Goal: Obtain resource: Obtain resource

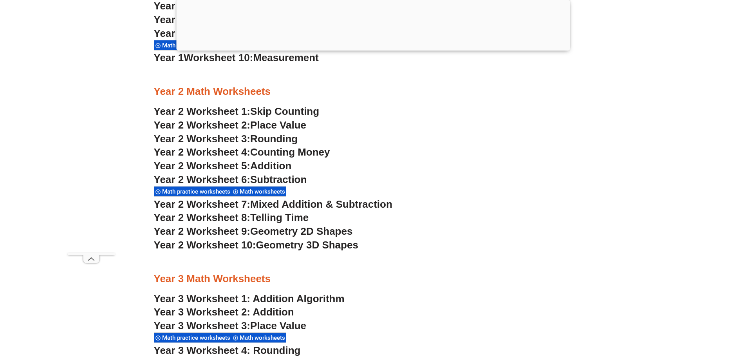
scroll to position [938, 0]
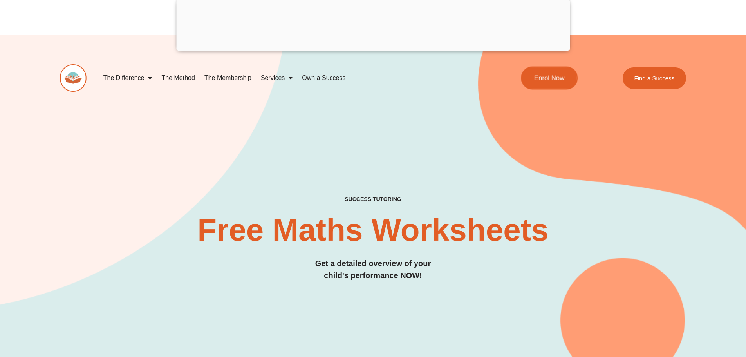
click at [548, 83] on link "Enrol Now" at bounding box center [549, 78] width 57 height 23
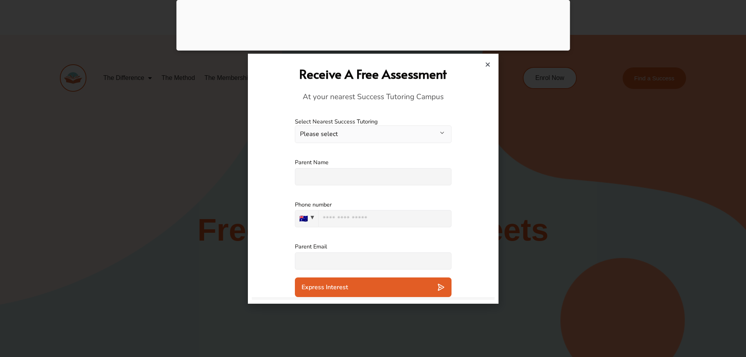
click at [488, 69] on h2 "Receive A Free Assessment" at bounding box center [373, 73] width 235 height 17
click at [487, 67] on icon "Close" at bounding box center [488, 65] width 6 height 6
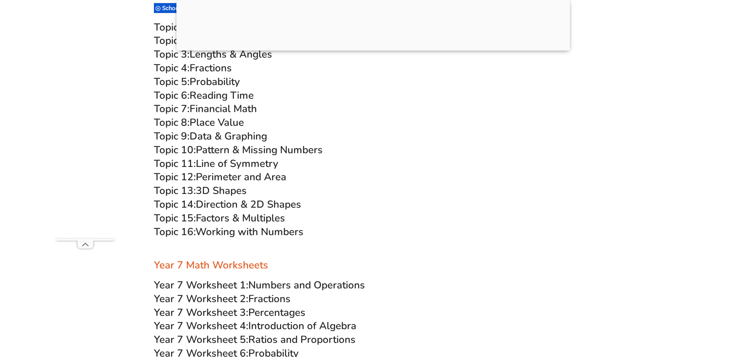
scroll to position [2429, 0]
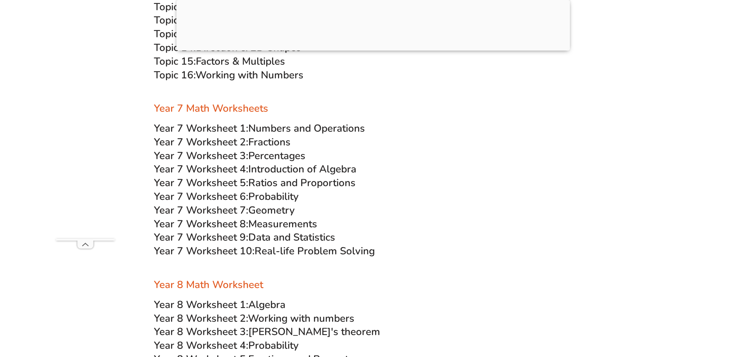
click at [192, 249] on span "Year 7 Worksheet 10:" at bounding box center [204, 251] width 101 height 14
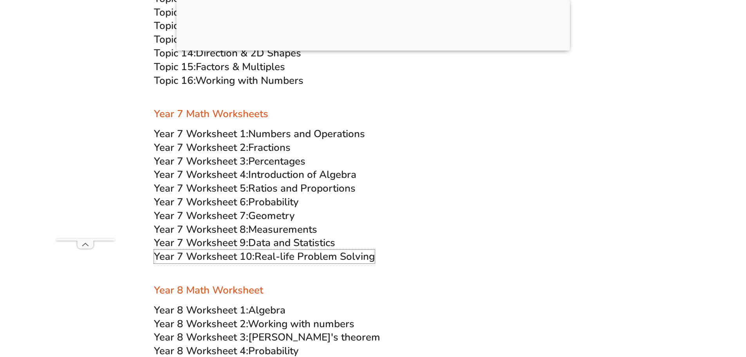
scroll to position [2468, 0]
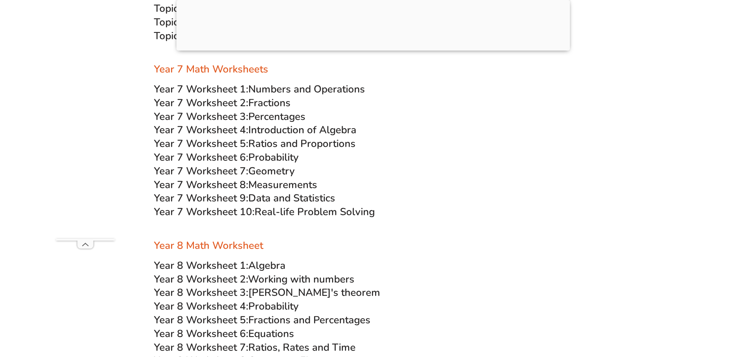
click at [267, 90] on span "Numbers and Operations" at bounding box center [306, 89] width 117 height 14
click at [252, 100] on span "Fractions" at bounding box center [269, 103] width 42 height 14
click at [253, 119] on span "Percentages" at bounding box center [276, 117] width 57 height 14
click at [257, 128] on span "Introduction of Algebra" at bounding box center [302, 130] width 108 height 14
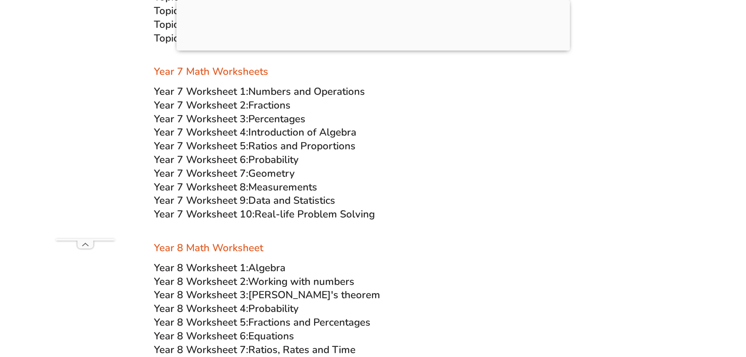
click at [266, 146] on span "Ratios and Proportions" at bounding box center [301, 146] width 107 height 14
